Goal: Transaction & Acquisition: Purchase product/service

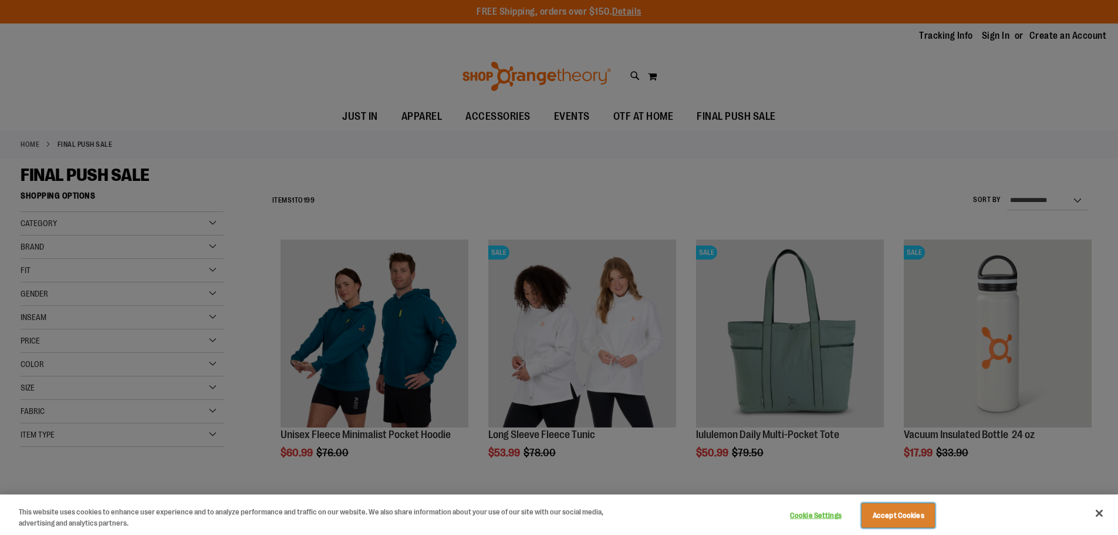
click at [899, 510] on button "Accept Cookies" at bounding box center [898, 515] width 73 height 25
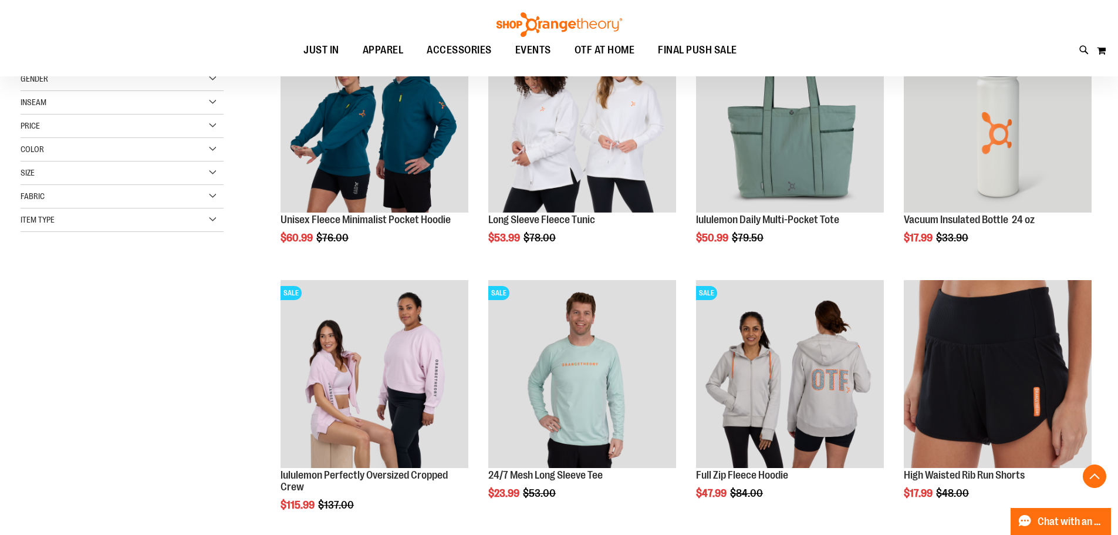
scroll to position [293, 0]
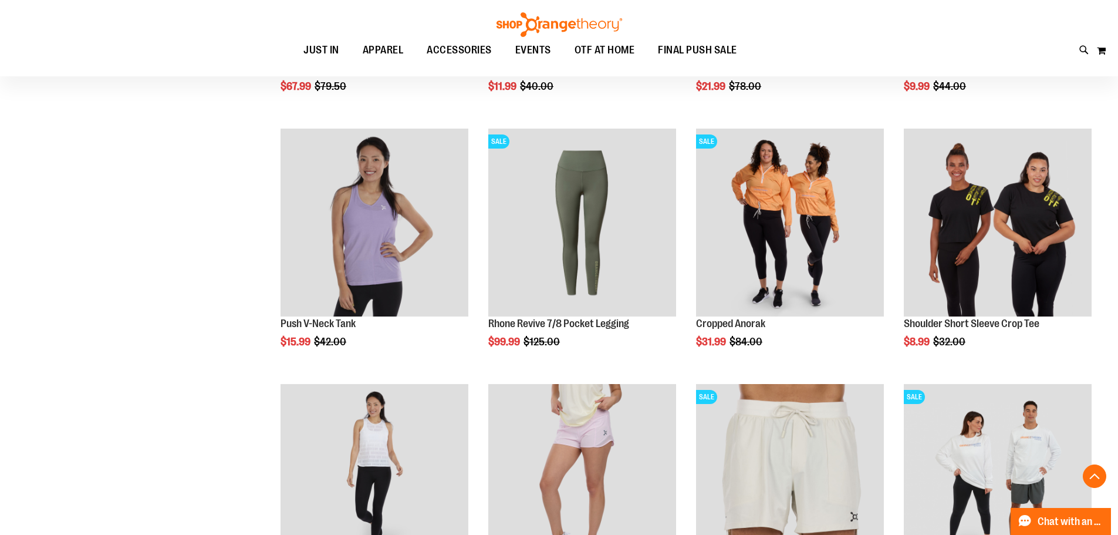
scroll to position [880, 0]
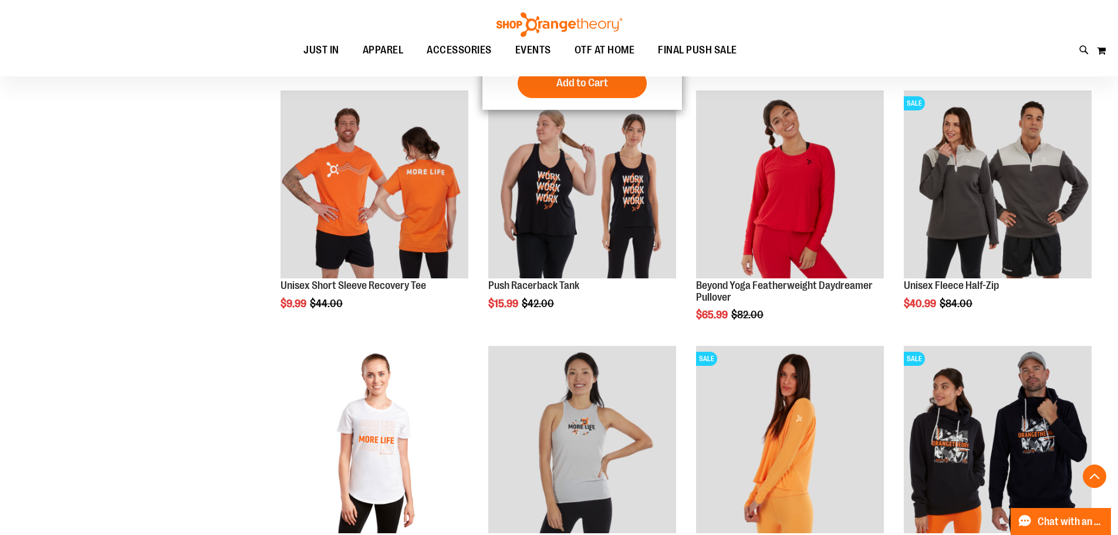
scroll to position [2230, 0]
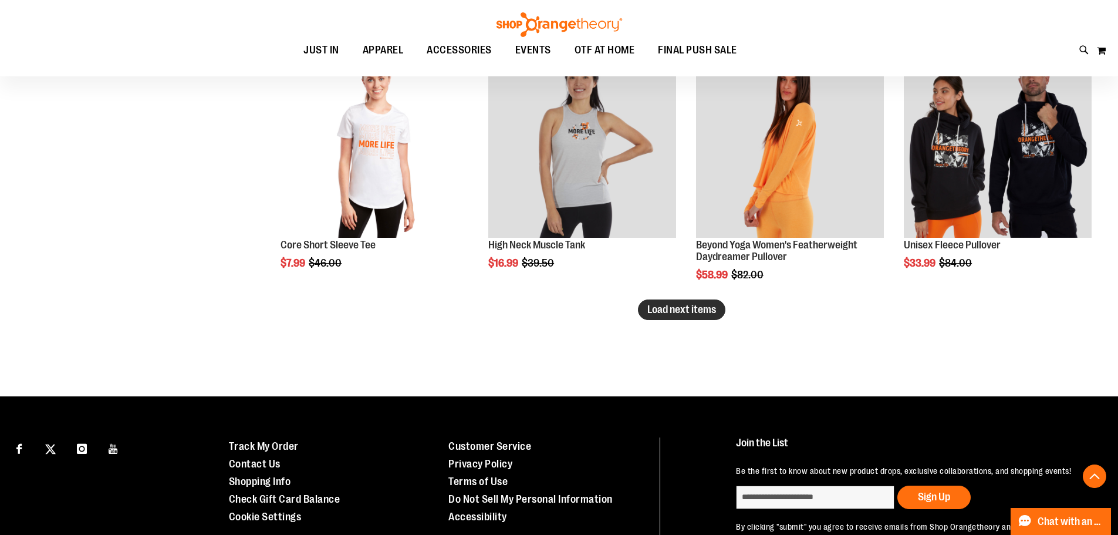
click at [678, 309] on span "Load next items" at bounding box center [682, 310] width 69 height 12
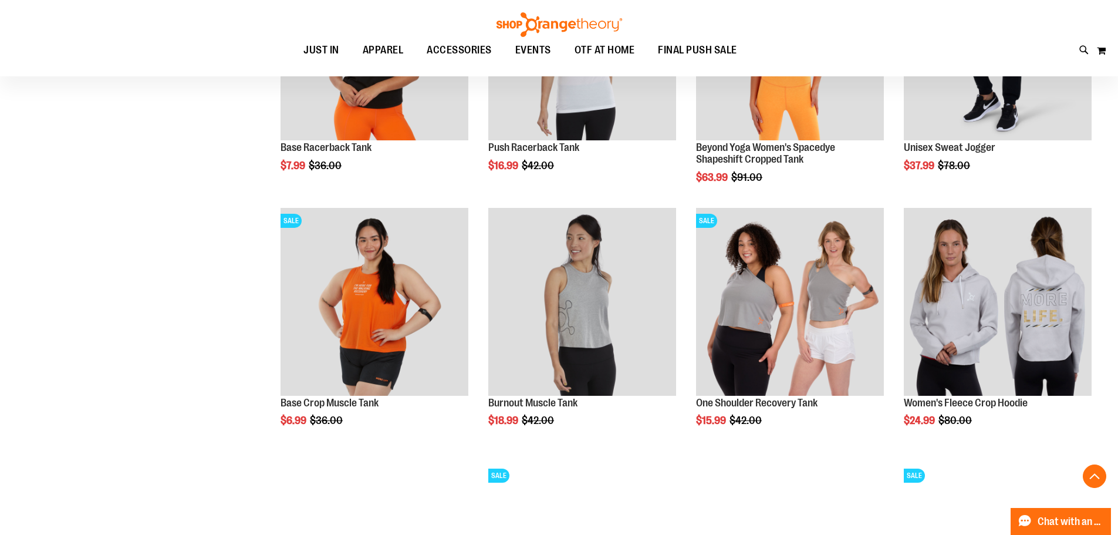
scroll to position [2700, 0]
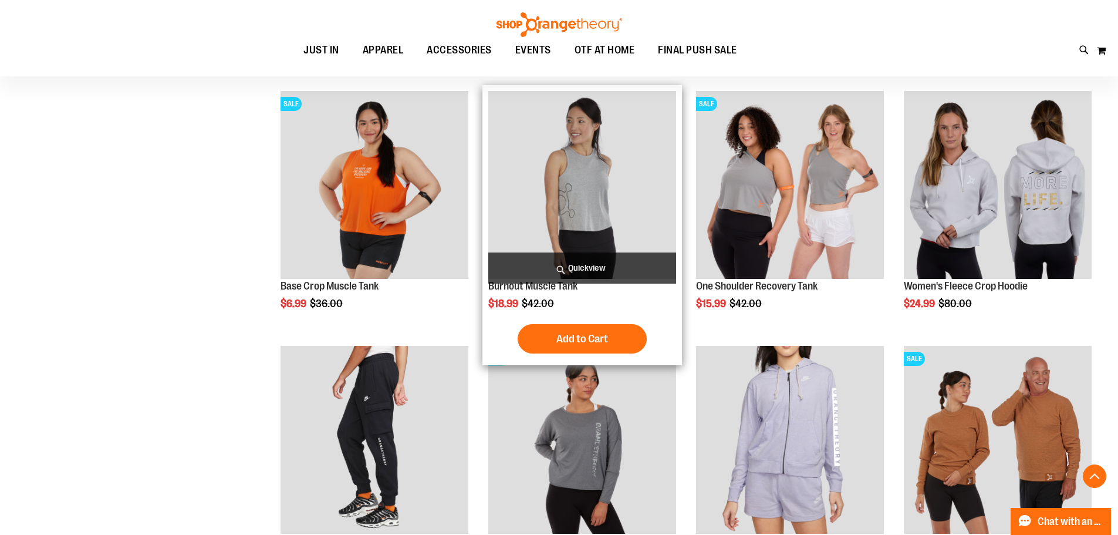
click at [547, 204] on img "product" at bounding box center [582, 185] width 188 height 188
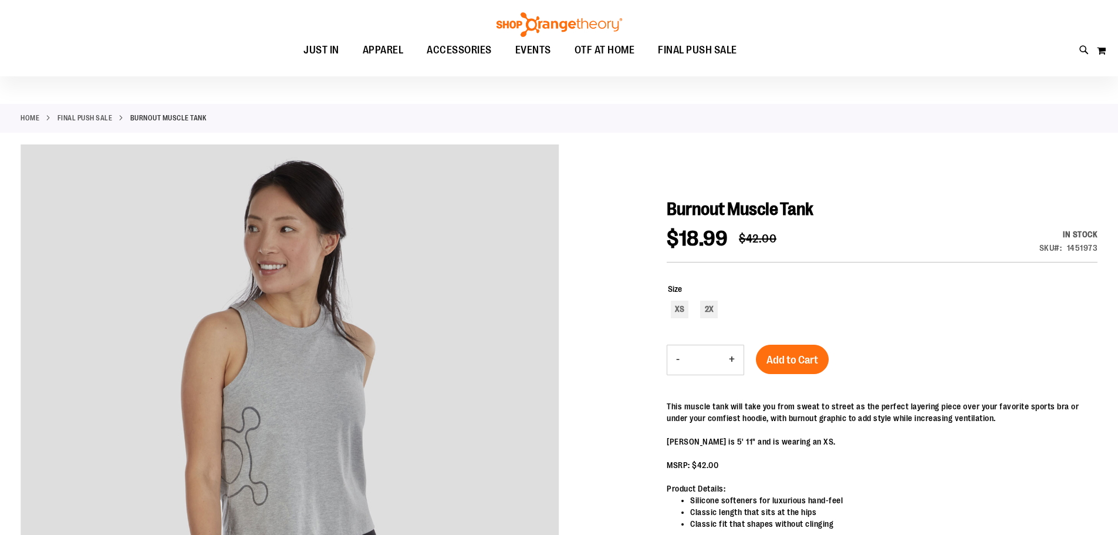
scroll to position [117, 0]
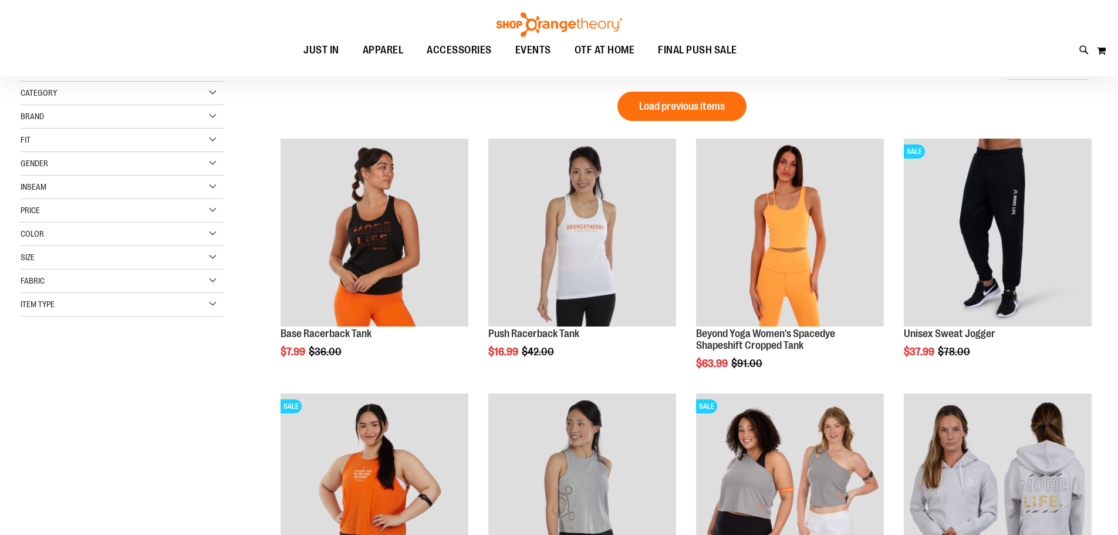
scroll to position [293, 0]
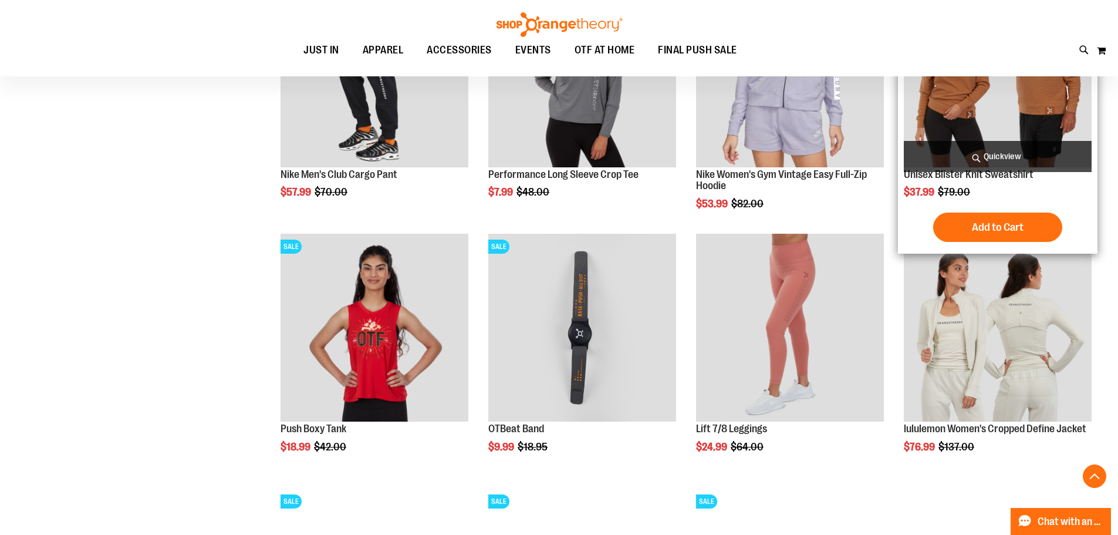
scroll to position [704, 0]
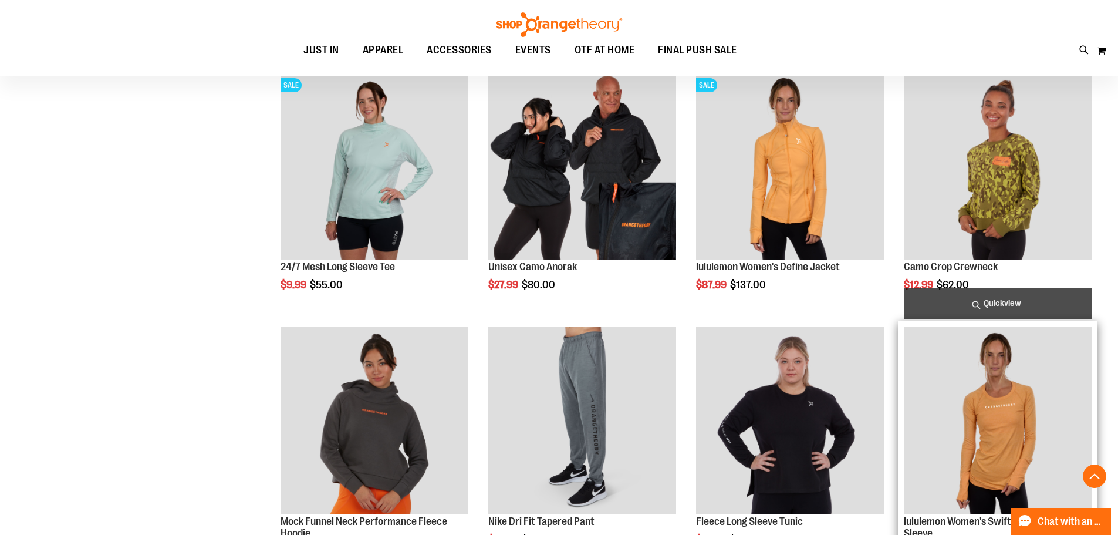
scroll to position [704, 0]
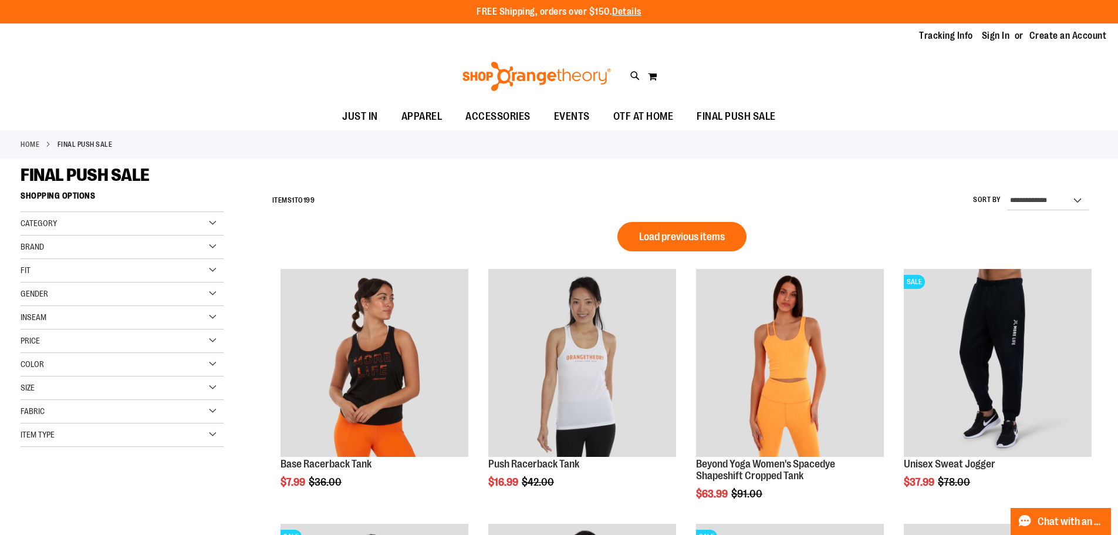
click at [212, 245] on div "Brand" at bounding box center [122, 246] width 203 height 23
click at [208, 219] on div "Category" at bounding box center [122, 223] width 203 height 23
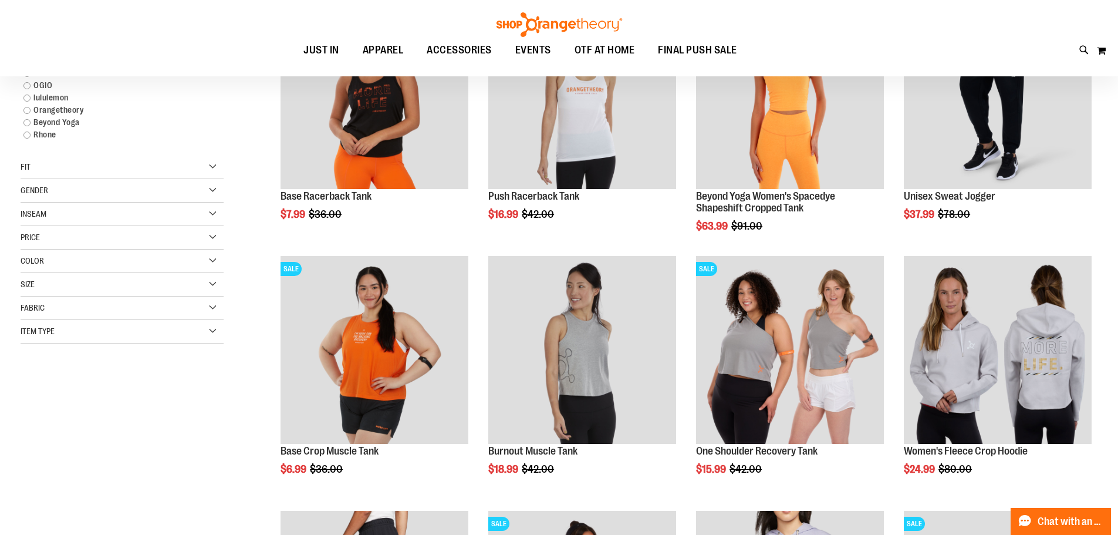
scroll to position [176, 0]
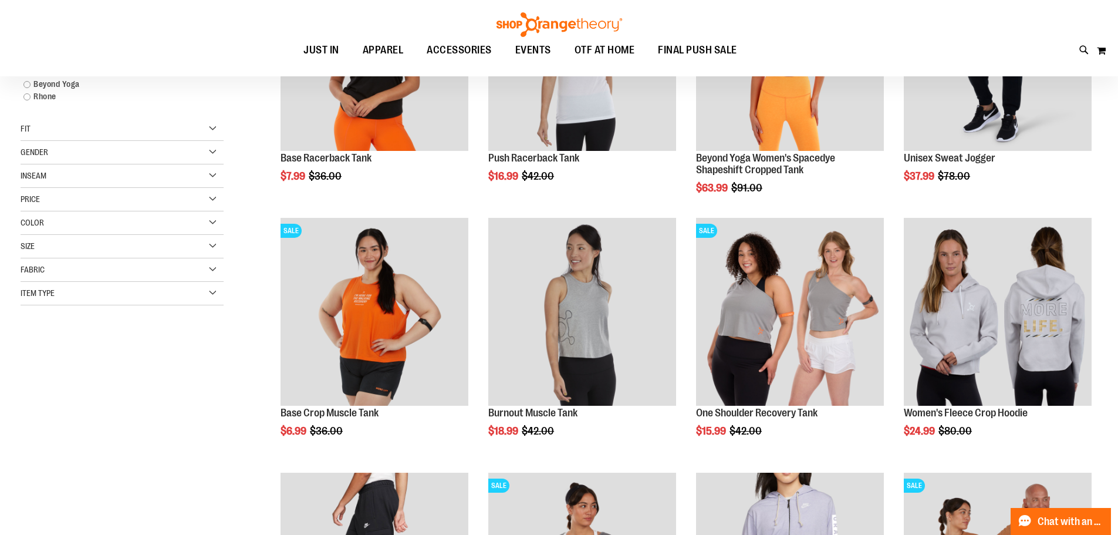
click at [217, 288] on div "Item Type" at bounding box center [122, 293] width 203 height 23
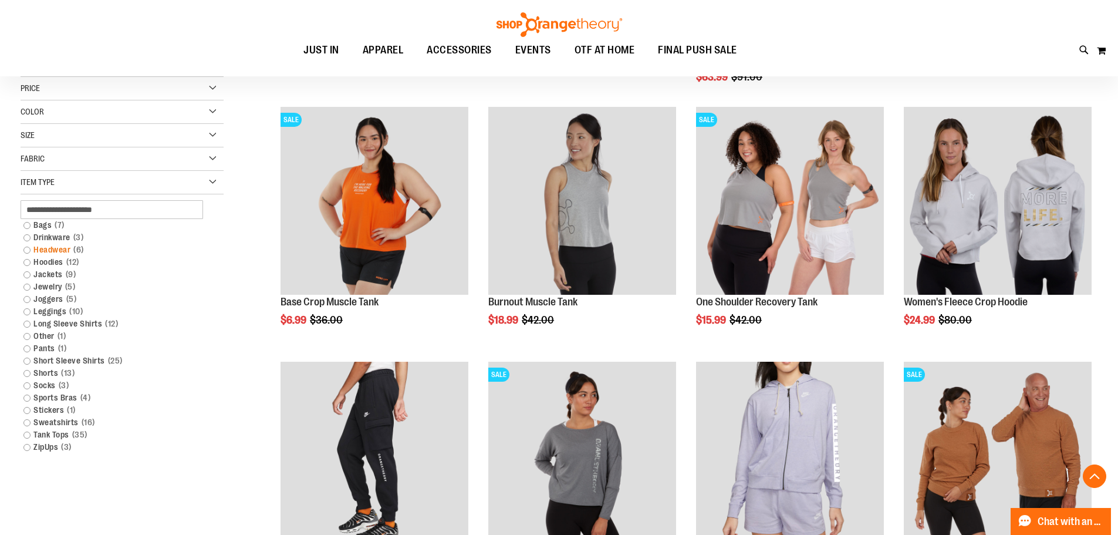
scroll to position [293, 0]
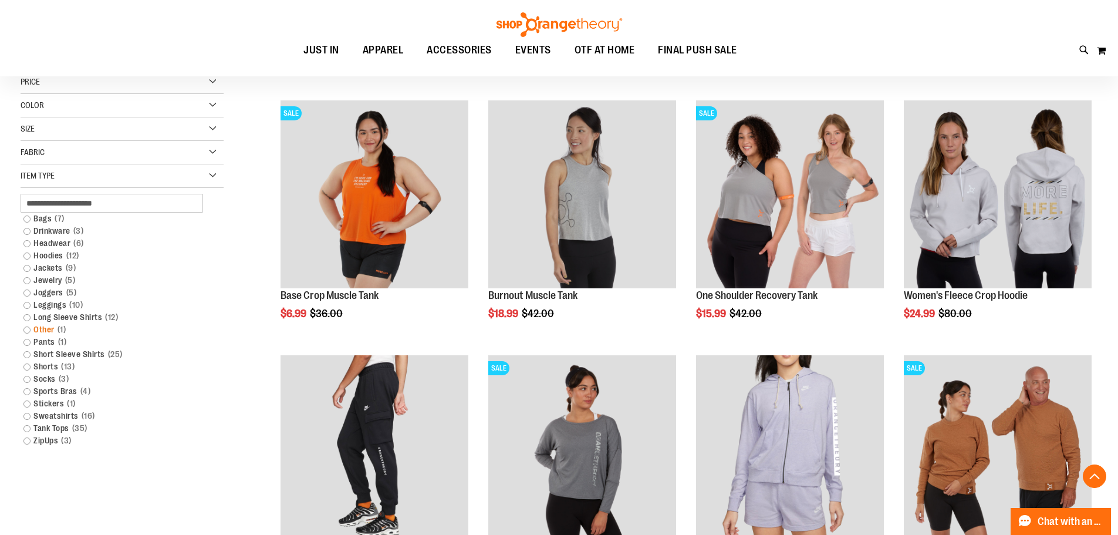
click at [50, 387] on link "Sports Bras 4 items" at bounding box center [115, 391] width 195 height 12
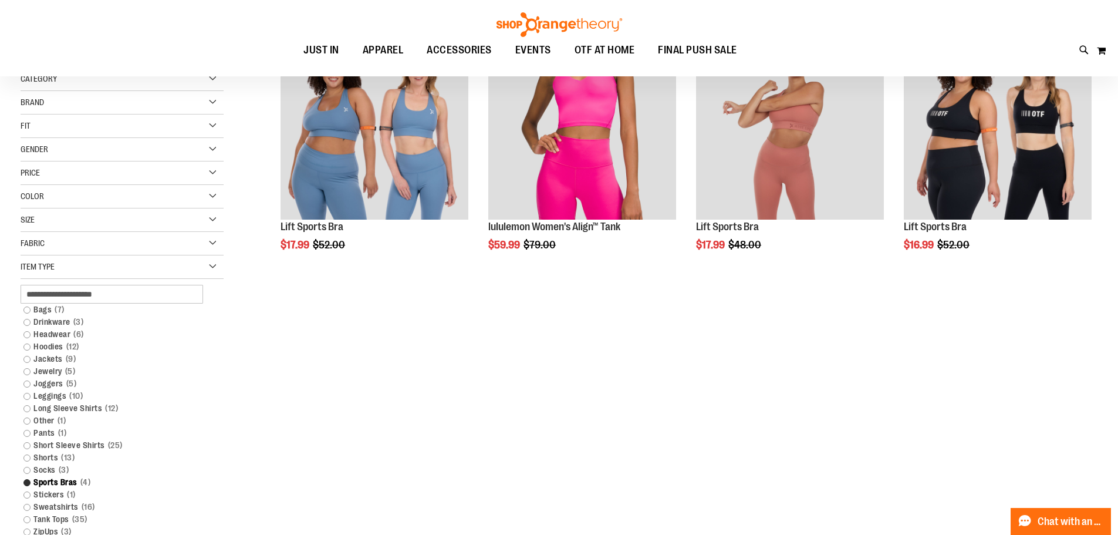
scroll to position [58, 0]
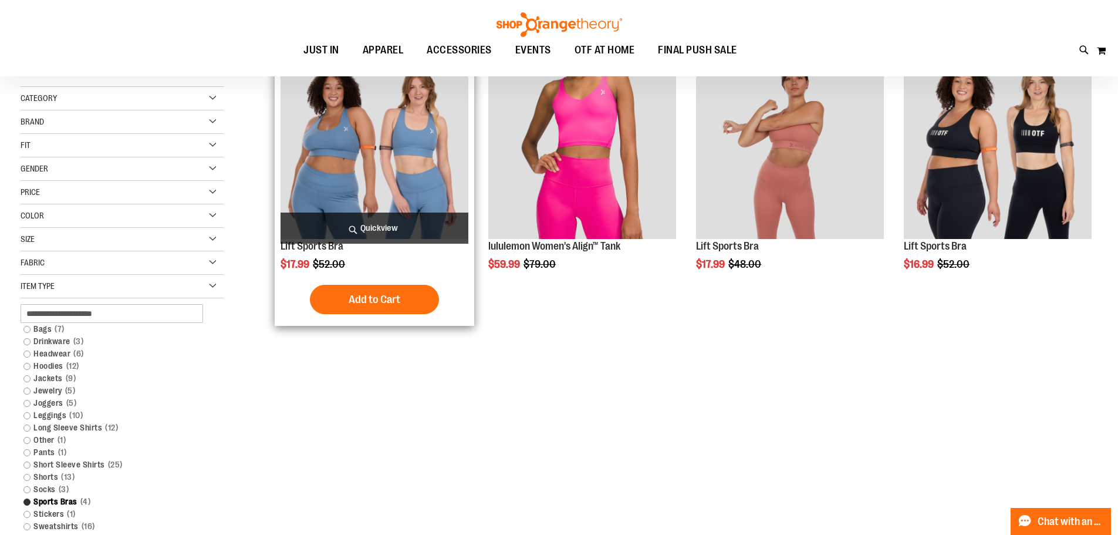
click at [382, 159] on img "product" at bounding box center [375, 145] width 188 height 188
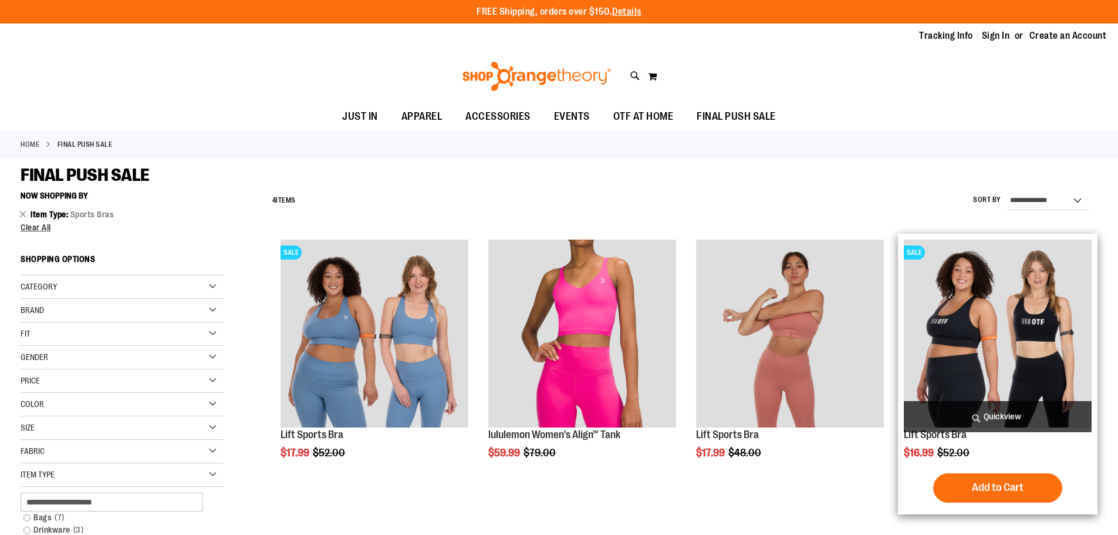
scroll to position [58, 0]
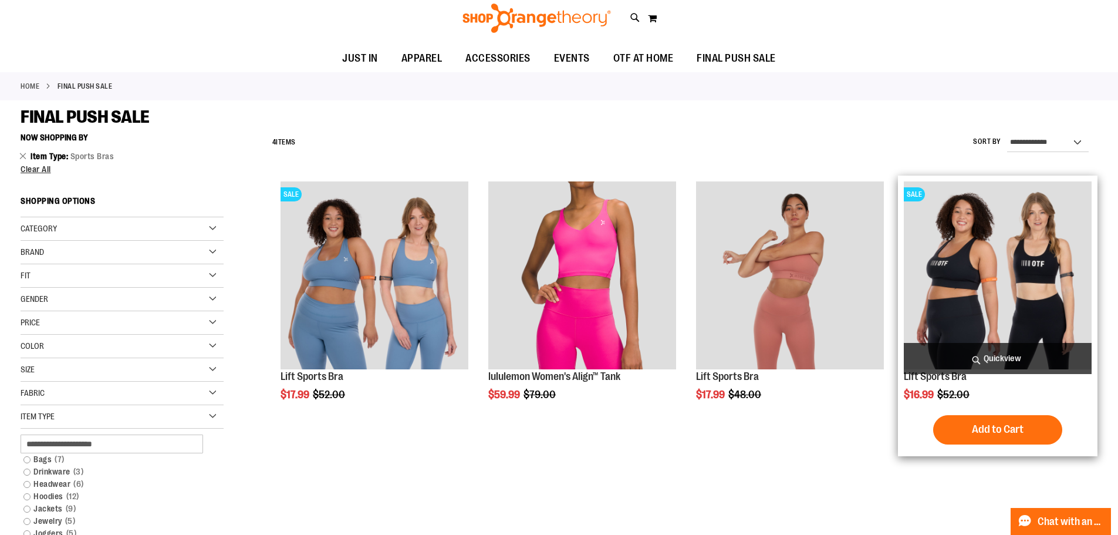
click at [946, 287] on img "product" at bounding box center [998, 275] width 188 height 188
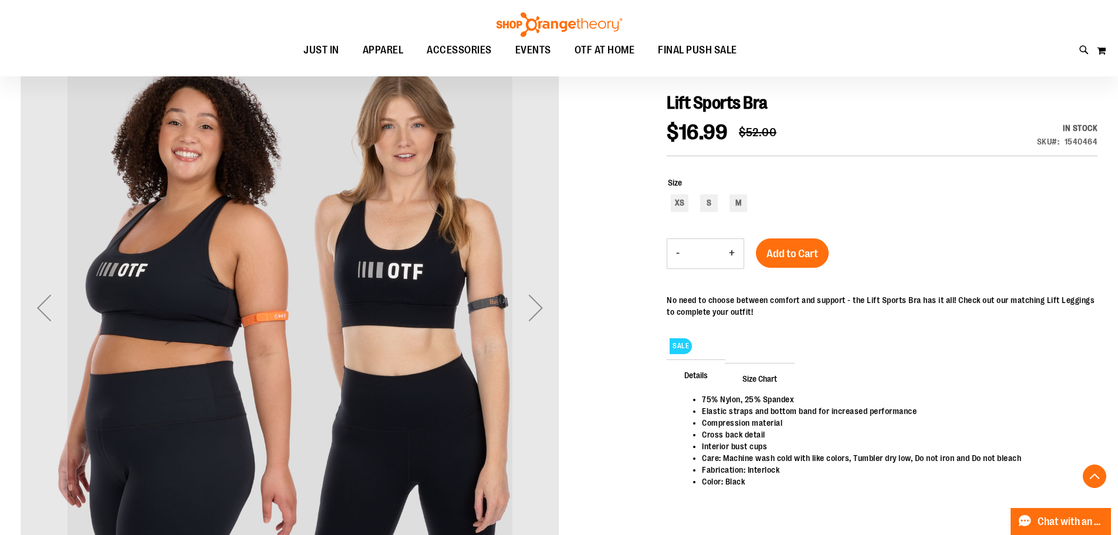
scroll to position [234, 0]
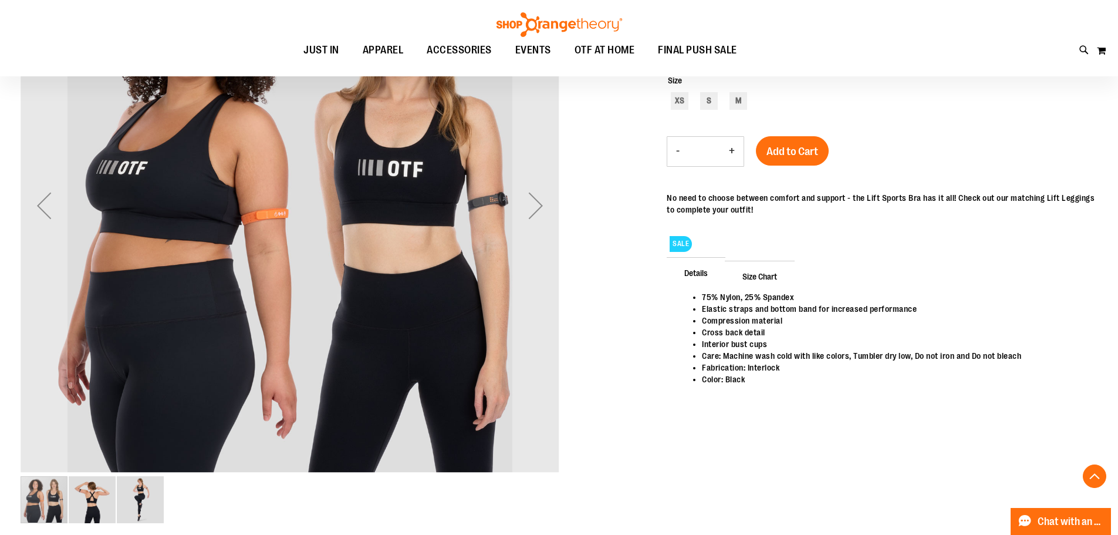
click at [758, 273] on span "Size Chart" at bounding box center [760, 276] width 70 height 31
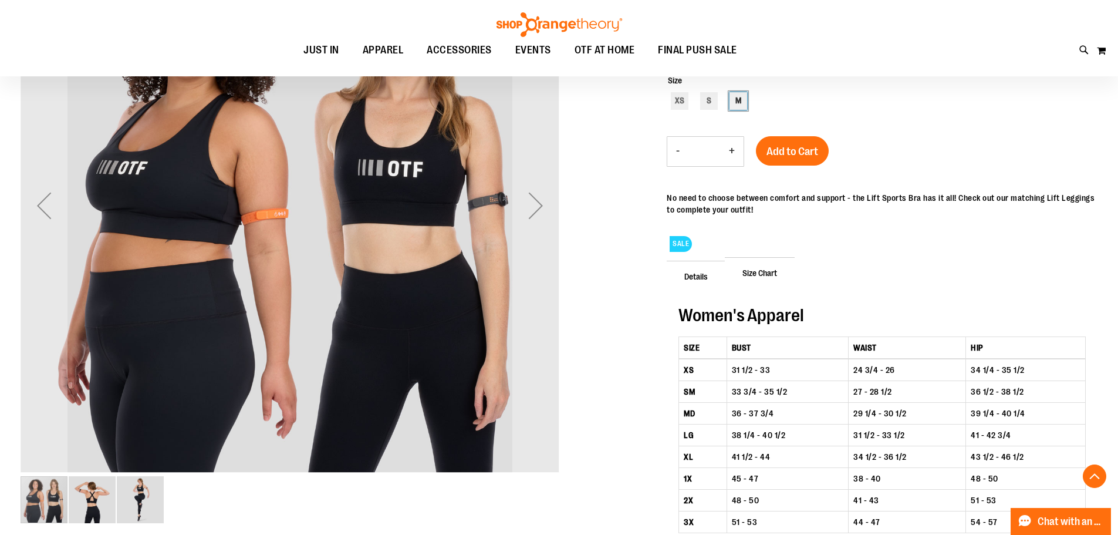
click at [734, 100] on div "M" at bounding box center [739, 101] width 18 height 18
type input "***"
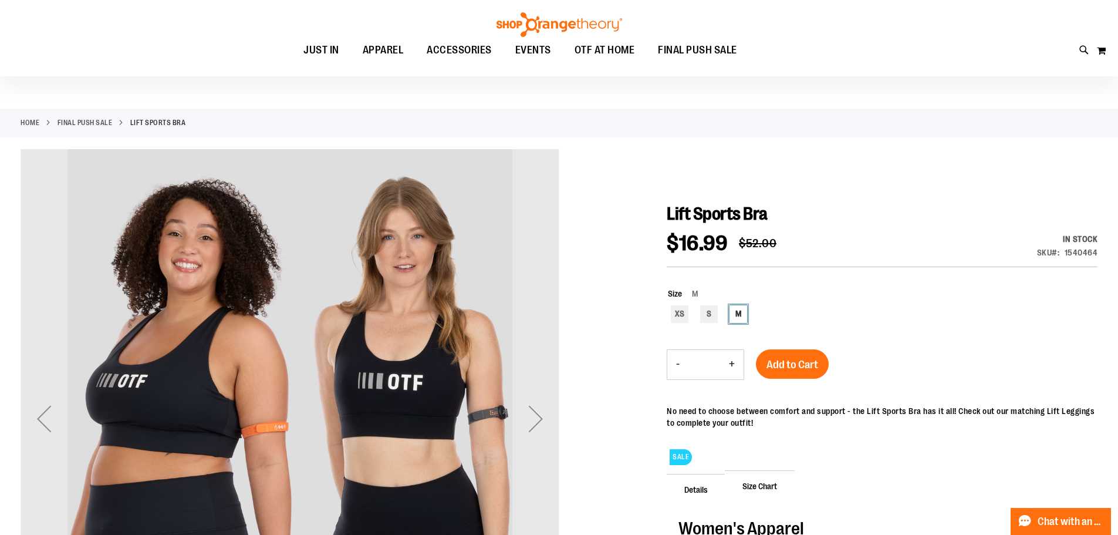
scroll to position [0, 0]
